Goal: Information Seeking & Learning: Learn about a topic

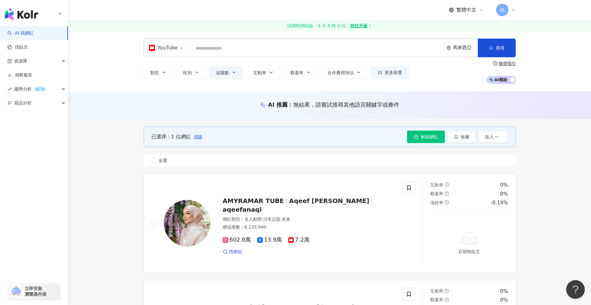
click at [319, 76] on div "類型 性別 追蹤數 互動率 觀看率 合作費用預估 更多篩選 篩選條件 關於網紅 互動潛力 受眾輪廓 獨家 關於網紅 類型 ( 請選擇您想要的類型 ) 尚未選擇…" at bounding box center [276, 72] width 265 height 12
click at [313, 74] on button "觀看率" at bounding box center [301, 72] width 34 height 12
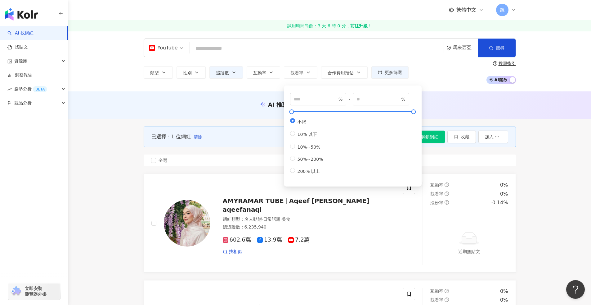
type input "**"
type input "***"
click at [454, 81] on div "類型 性別 追蹤數 互動率 觀看率 合作費用預估 更多篩選 篩選條件 關於網紅 互動潛力 受眾輪廓 獨家 關於網紅 類型 ( 請選擇您想要的類型 ) 尚未選擇…" at bounding box center [330, 72] width 373 height 23
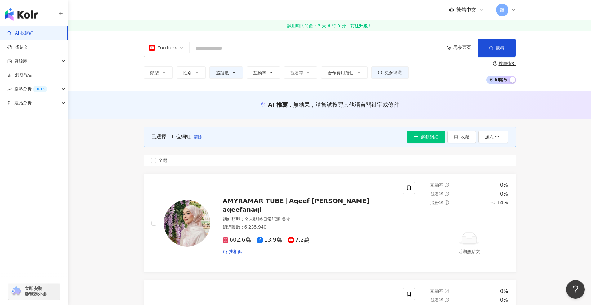
click at [305, 75] on button "觀看率" at bounding box center [301, 72] width 34 height 12
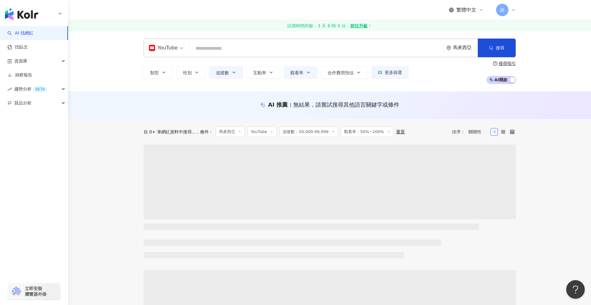
click at [444, 88] on div "YouTube 馬來西亞 搜尋 類型 性別 追蹤數 互動率 觀看率 合作費用預估 更多篩選 篩選條件 關於網紅 互動潛力 受眾輪廓 獨家 關於網紅 類型 ( …" at bounding box center [329, 61] width 523 height 60
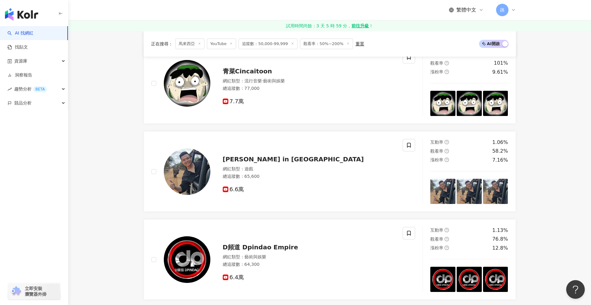
scroll to position [805, 0]
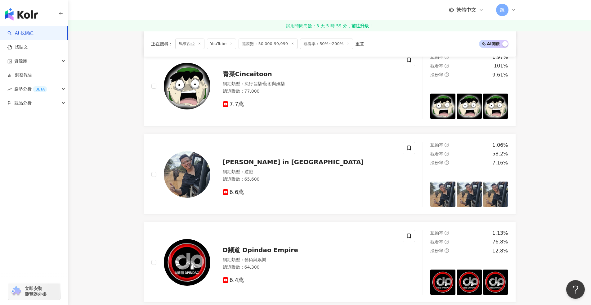
click at [226, 190] on rect at bounding box center [225, 191] width 5 height 3
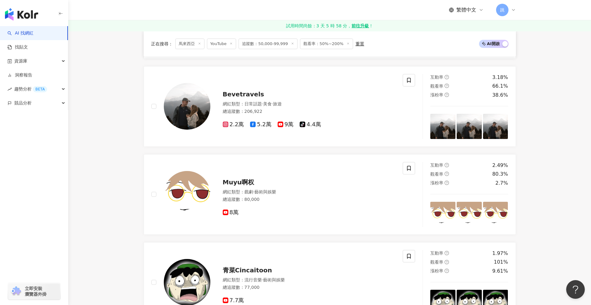
scroll to position [581, 0]
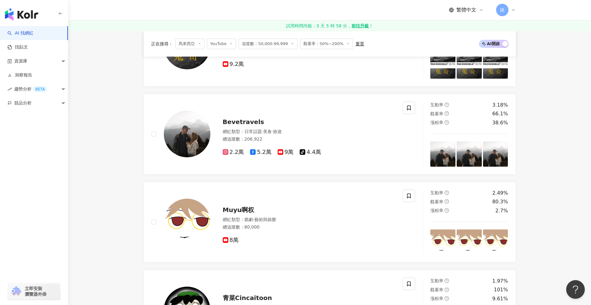
click at [226, 238] on rect at bounding box center [225, 239] width 5 height 3
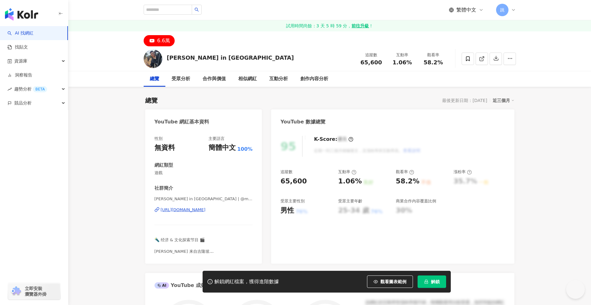
click at [160, 40] on div "6.6萬" at bounding box center [163, 40] width 13 height 9
click at [172, 211] on div "https://www.youtube.com/channel/UCm7yigeTOOGwQvWec0_0vGg" at bounding box center [183, 210] width 45 height 6
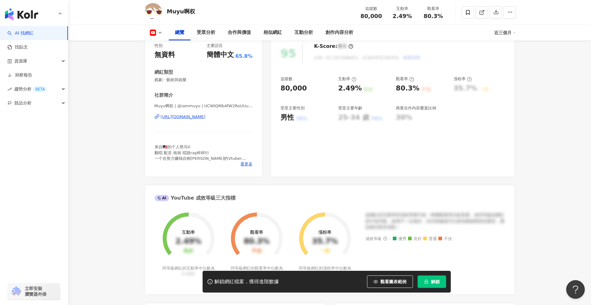
scroll to position [45, 0]
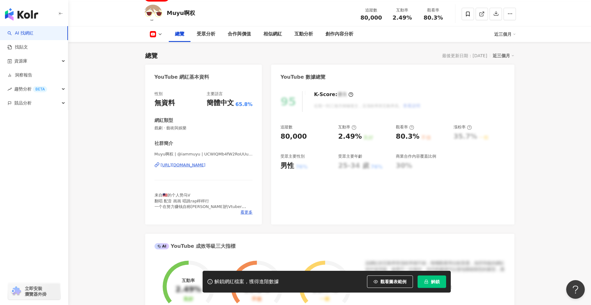
click at [206, 164] on div "[URL][DOMAIN_NAME]" at bounding box center [183, 165] width 45 height 6
